Goal: Task Accomplishment & Management: Use online tool/utility

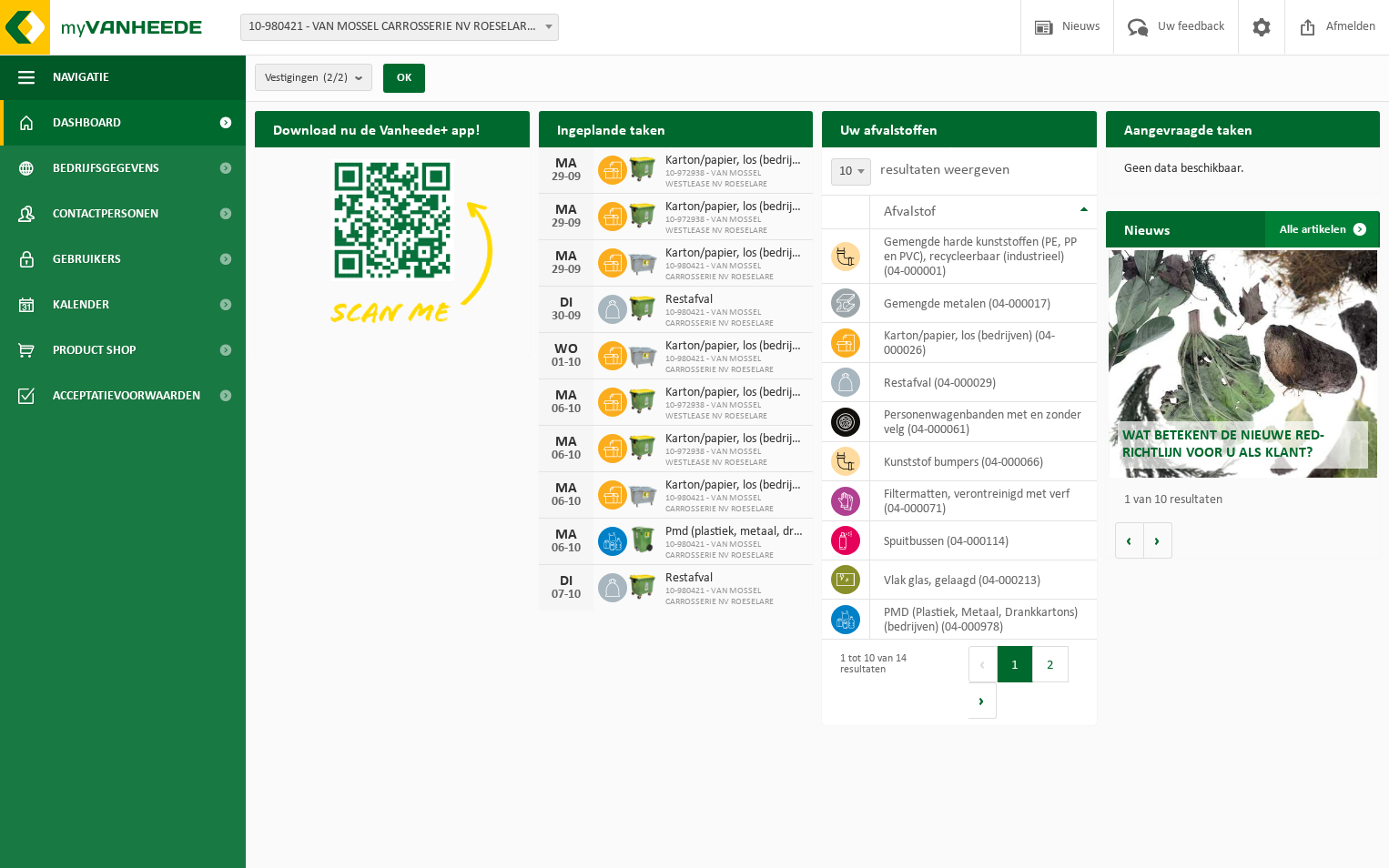
click at [1338, 227] on link "Alle artikelen" at bounding box center [1321, 229] width 113 height 36
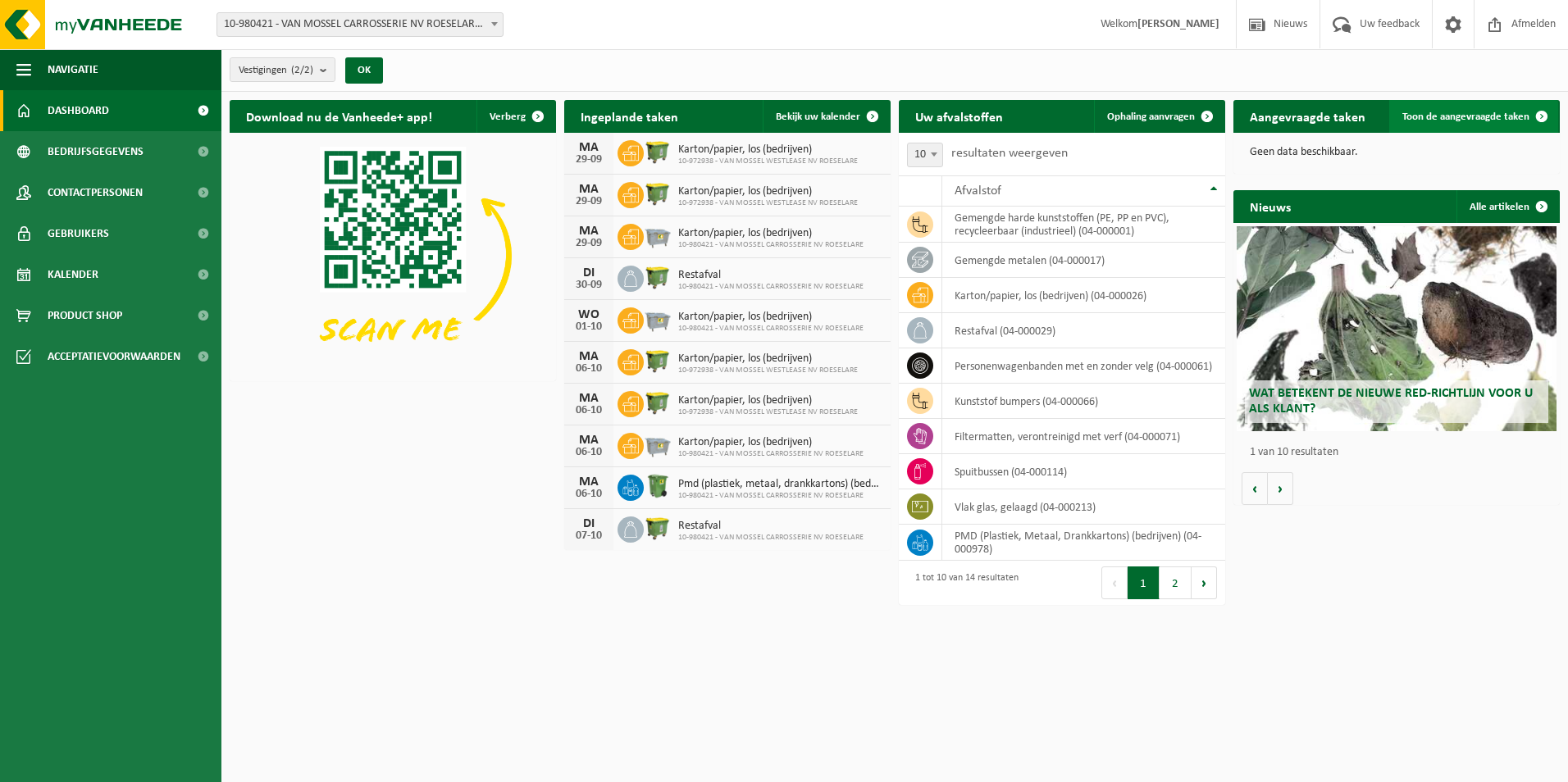
click at [1251, 115] on span "Toon de aangevraagde taken" at bounding box center [1466, 116] width 127 height 10
click at [1174, 116] on span "Ophaling aanvragen" at bounding box center [1151, 116] width 87 height 10
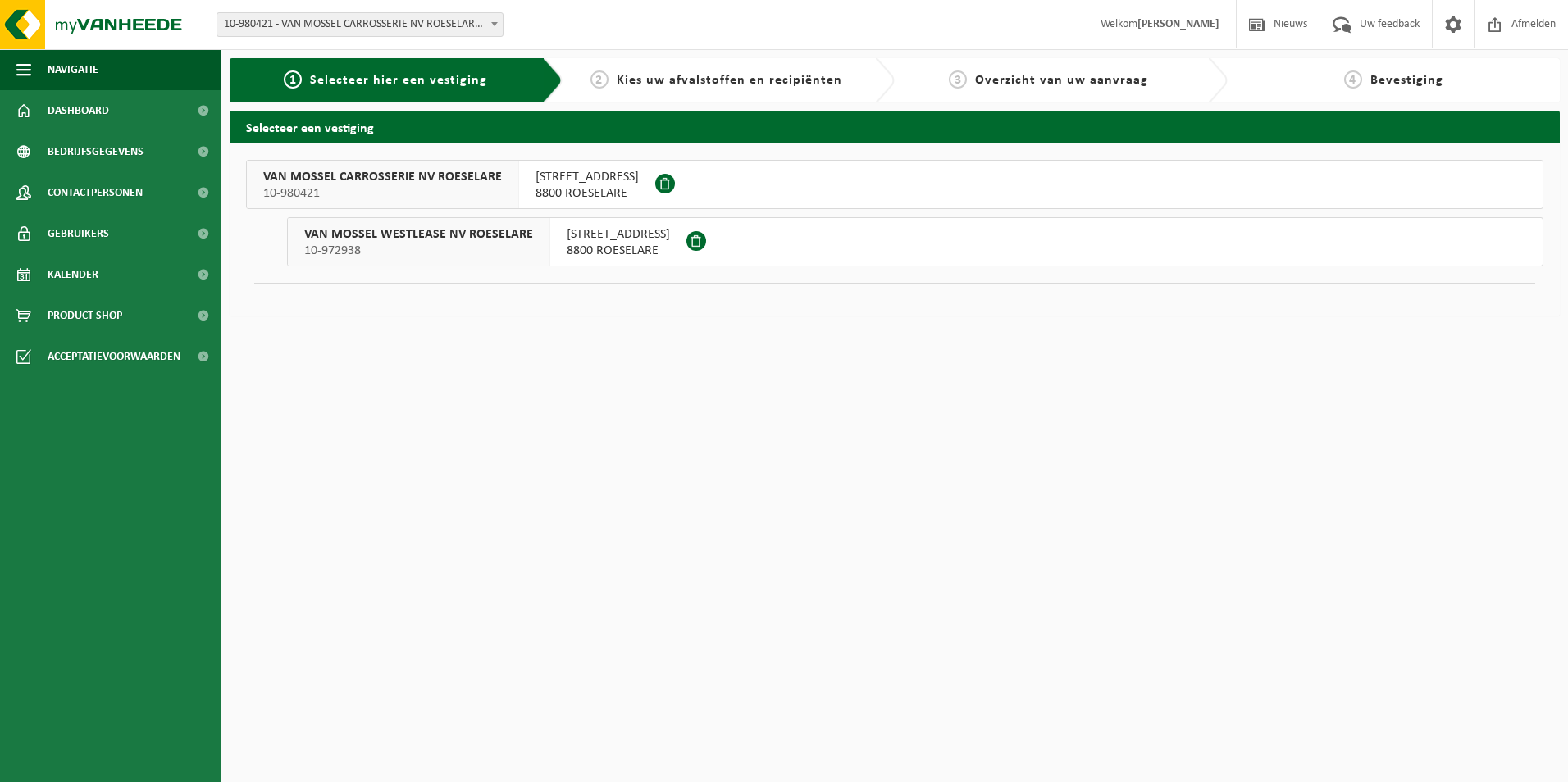
click at [589, 180] on span "HOGE BARRIÈRESTRAAT 11" at bounding box center [587, 176] width 104 height 16
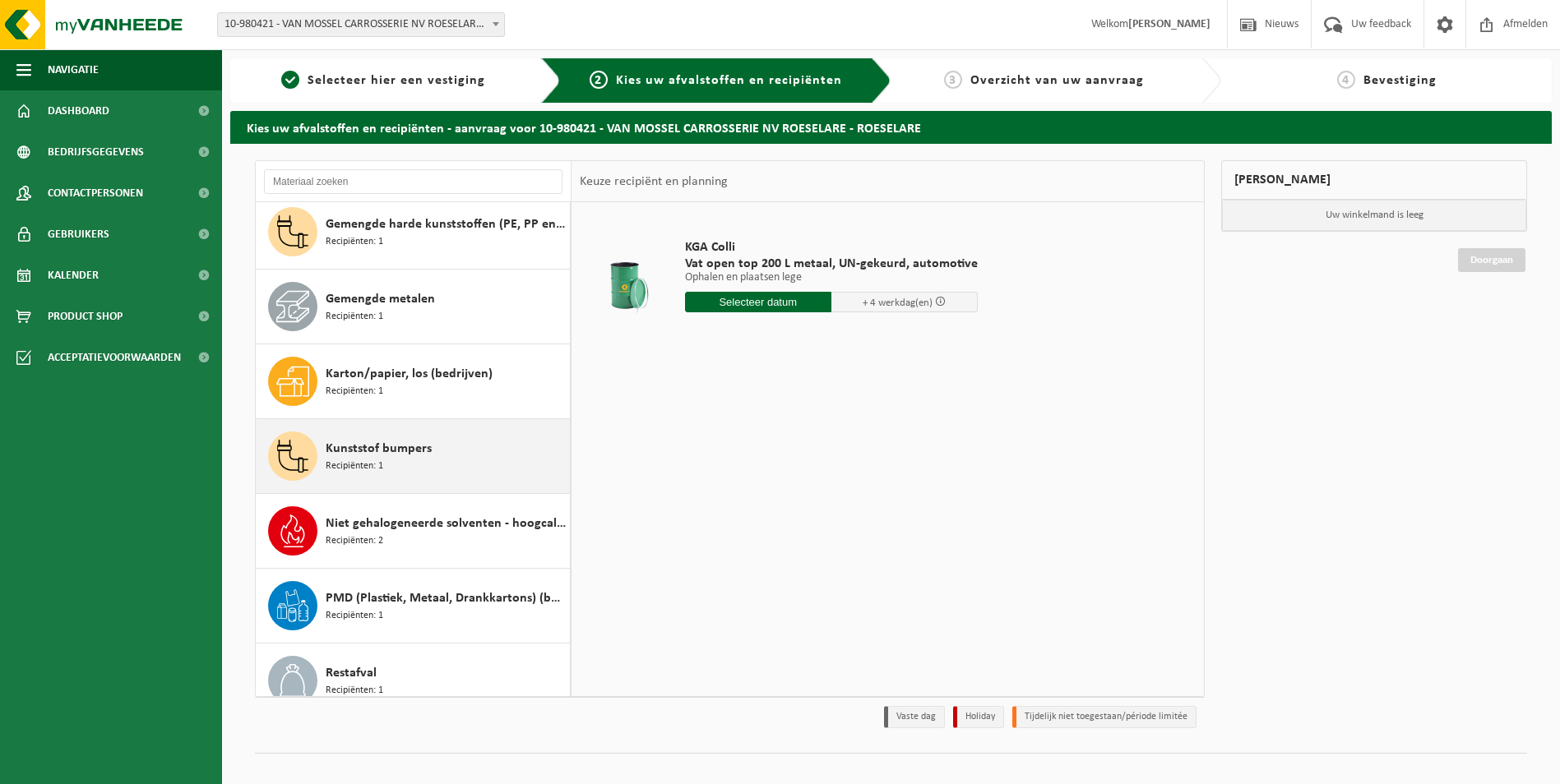
click at [393, 453] on span "Kunststof bumpers" at bounding box center [378, 448] width 106 height 20
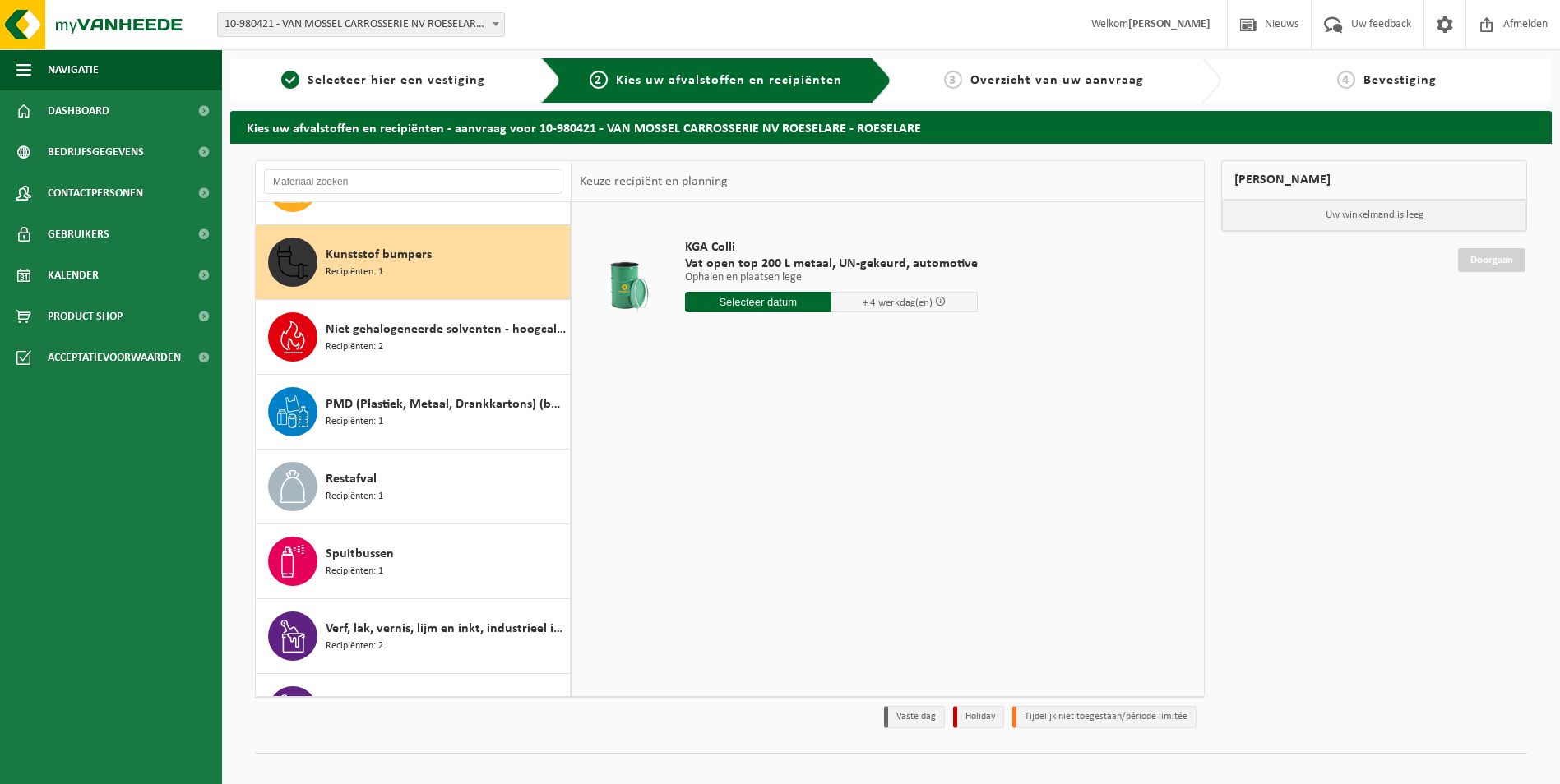
scroll to position [299, 0]
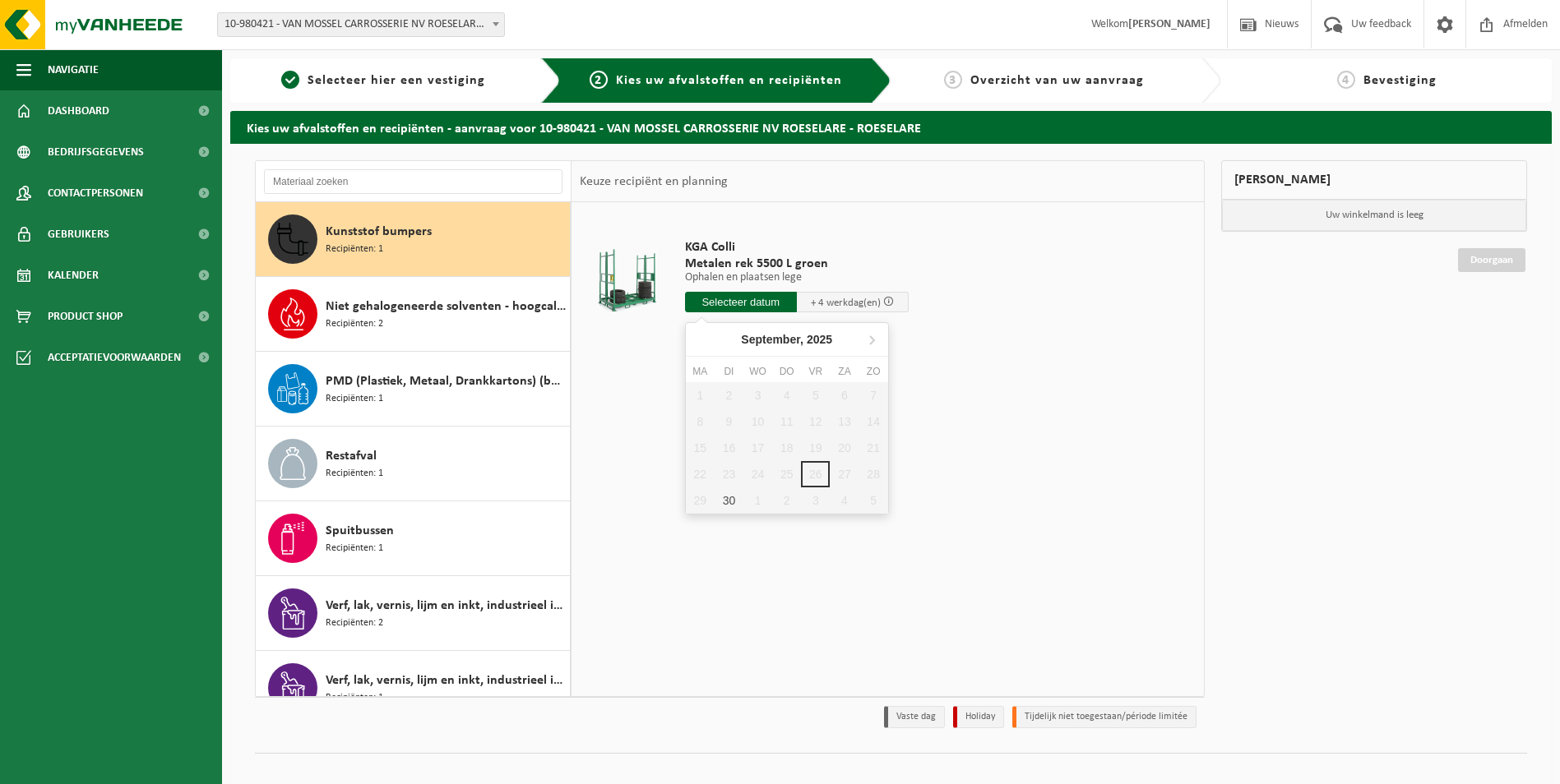
click at [742, 299] on input "text" at bounding box center [740, 302] width 112 height 21
click at [727, 497] on div "30" at bounding box center [729, 501] width 29 height 27
type input "Van 2025-09-30"
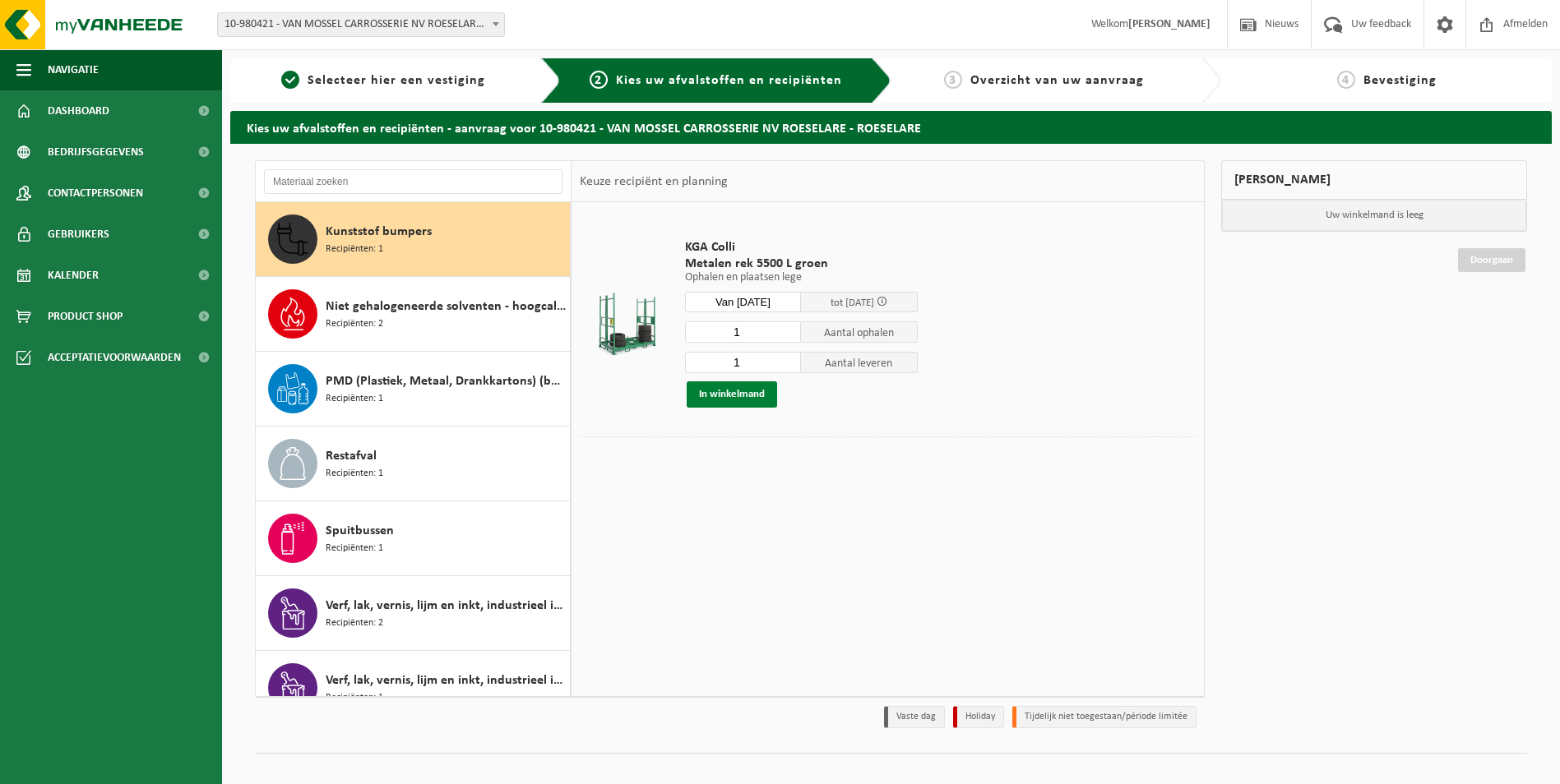
click at [737, 395] on button "In winkelmand" at bounding box center [731, 394] width 90 height 27
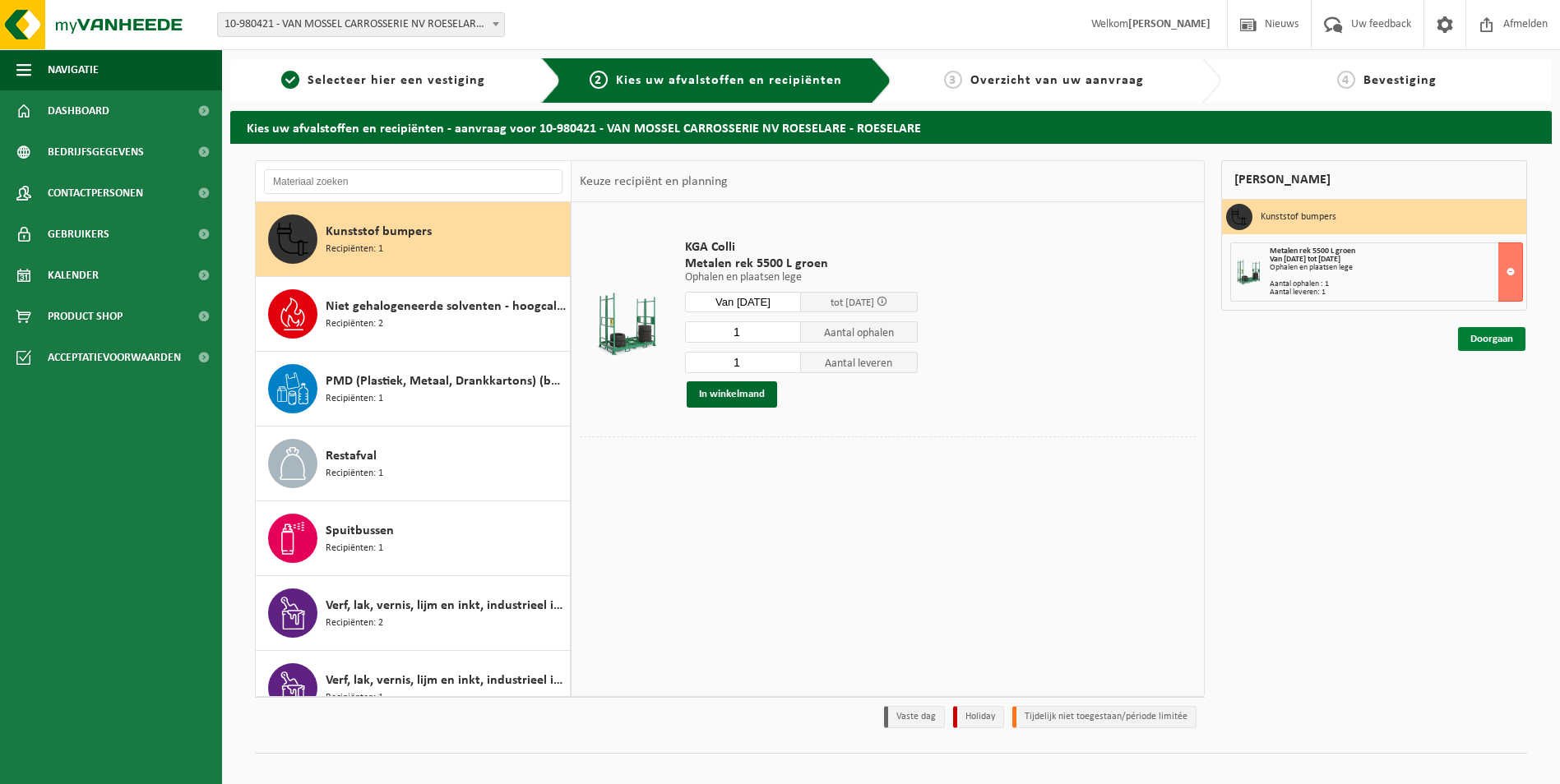
click at [1494, 340] on link "Doorgaan" at bounding box center [1491, 339] width 67 height 24
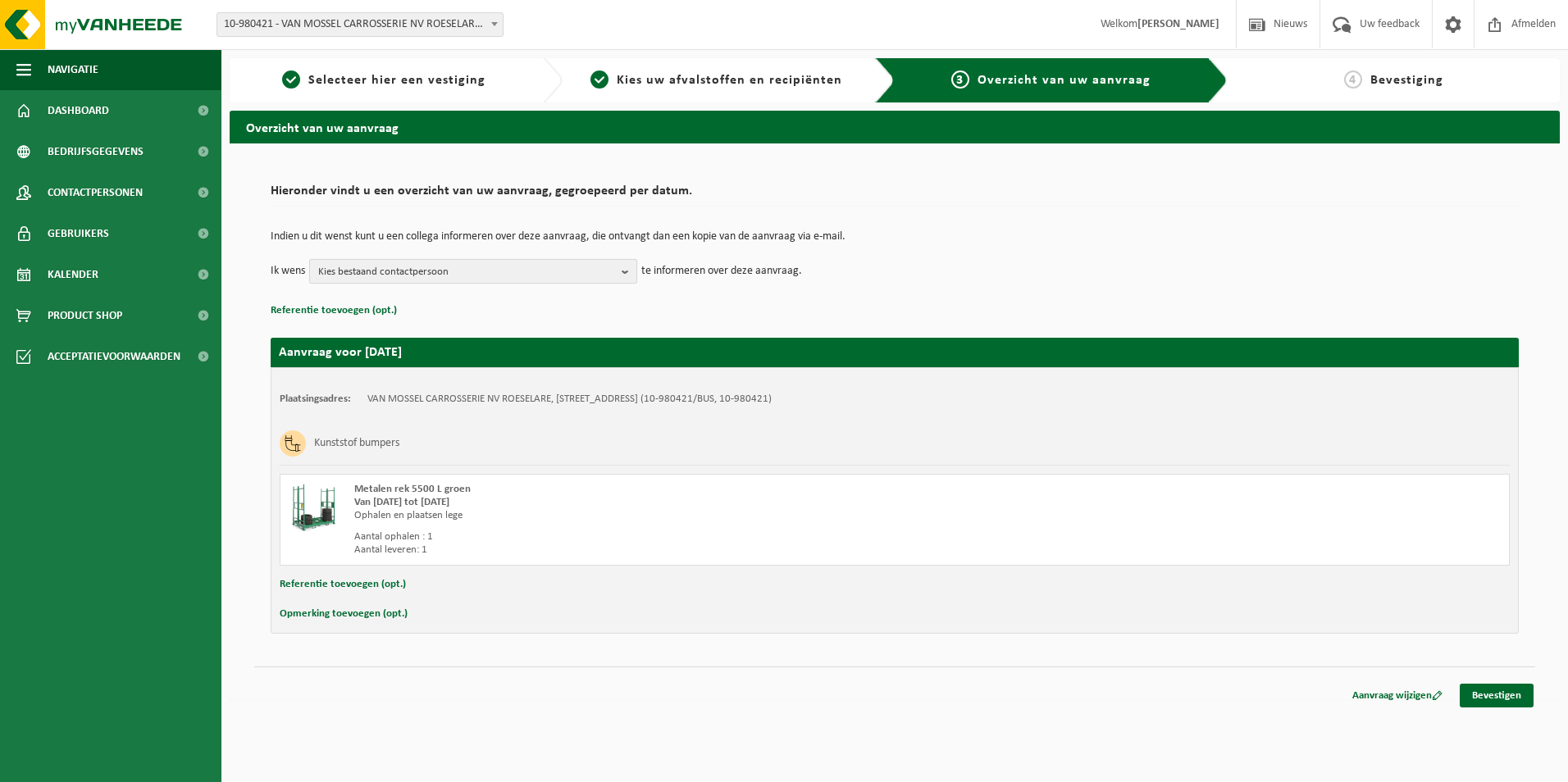
click at [620, 266] on button "Kies bestaand contactpersoon" at bounding box center [473, 271] width 328 height 25
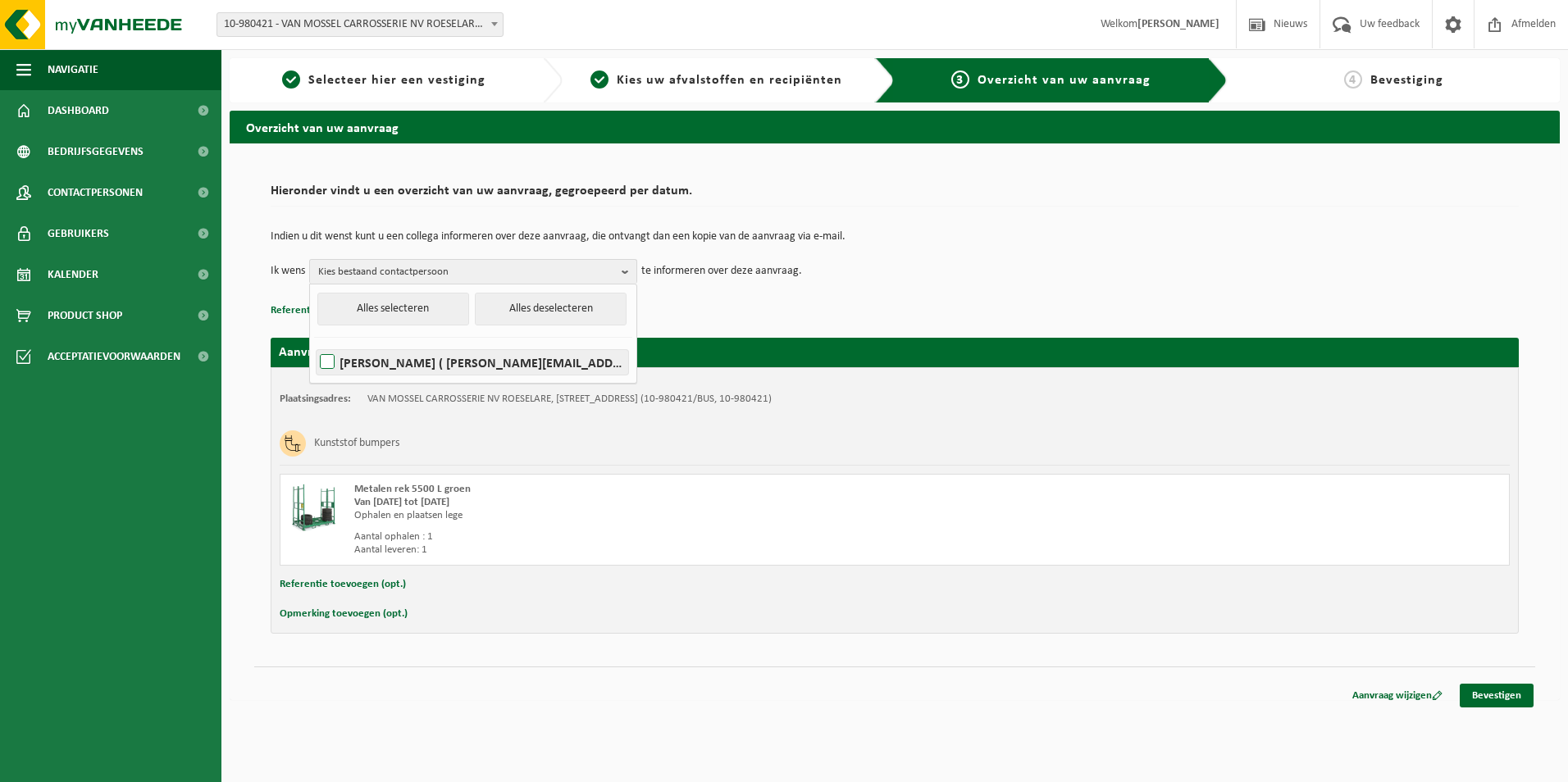
click at [324, 366] on label "[PERSON_NAME] ( [PERSON_NAME][EMAIL_ADDRESS][DOMAIN_NAME] )" at bounding box center [472, 362] width 312 height 25
click at [314, 342] on input "[PERSON_NAME] ( [PERSON_NAME][EMAIL_ADDRESS][DOMAIN_NAME] )" at bounding box center [314, 341] width 1 height 1
checkbox input "true"
click at [808, 301] on p "Referentie toevoegen (opt.)" at bounding box center [895, 310] width 1248 height 21
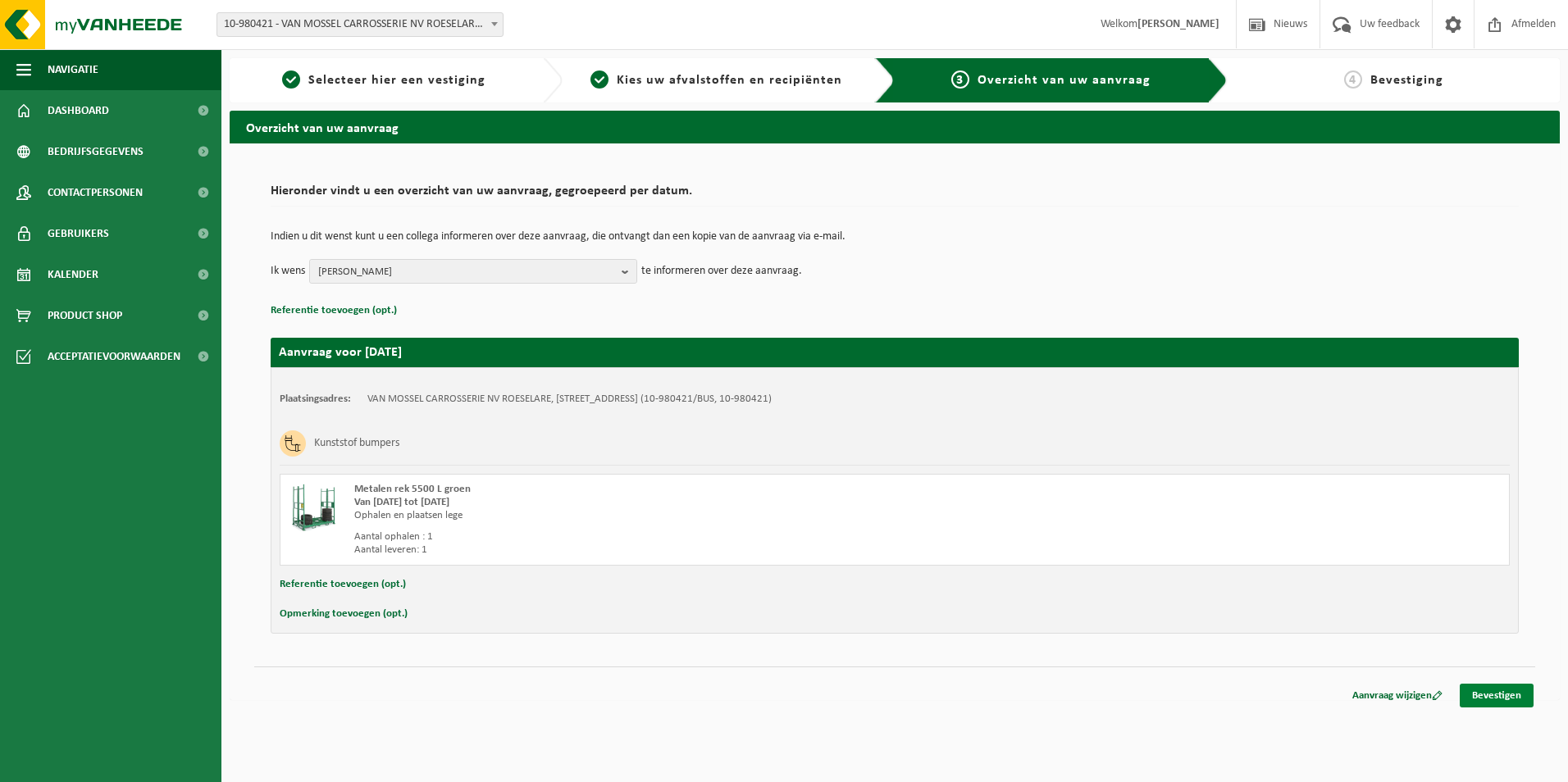
click at [1499, 694] on link "Bevestigen" at bounding box center [1497, 695] width 74 height 24
